Goal: Information Seeking & Learning: Find specific fact

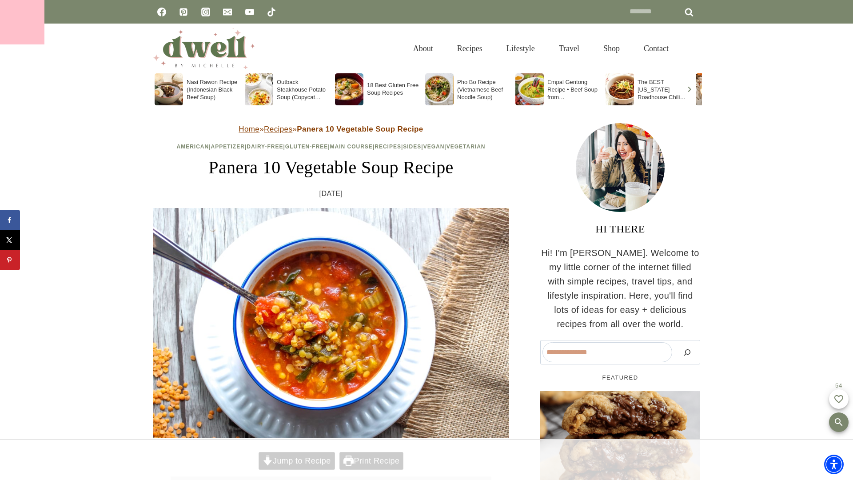
click at [22, 22] on div at bounding box center [22, 22] width 44 height 44
